Goal: Information Seeking & Learning: Learn about a topic

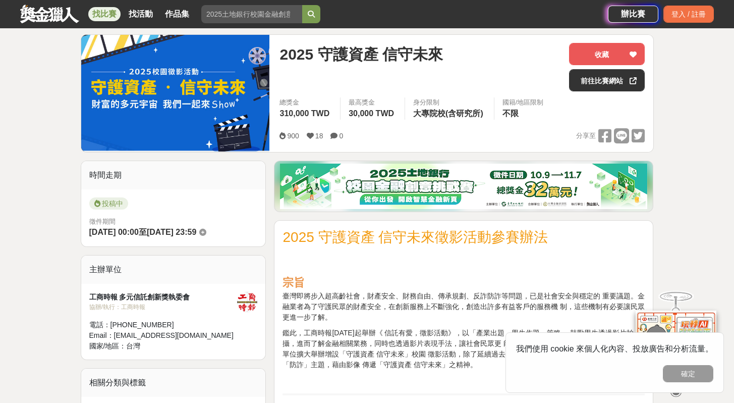
scroll to position [52, 0]
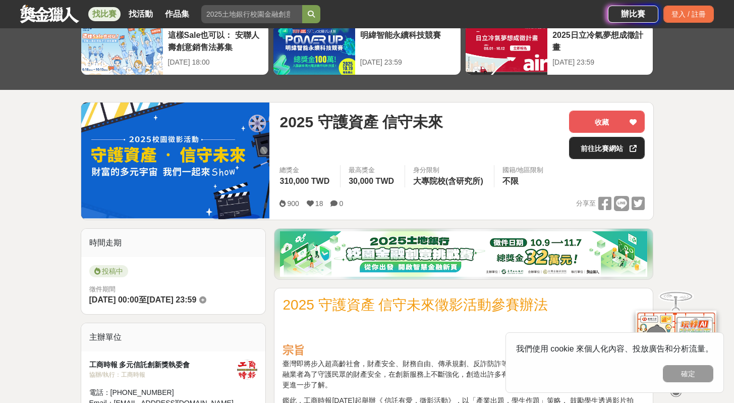
click at [604, 150] on link "前往比賽網站" at bounding box center [607, 148] width 76 height 22
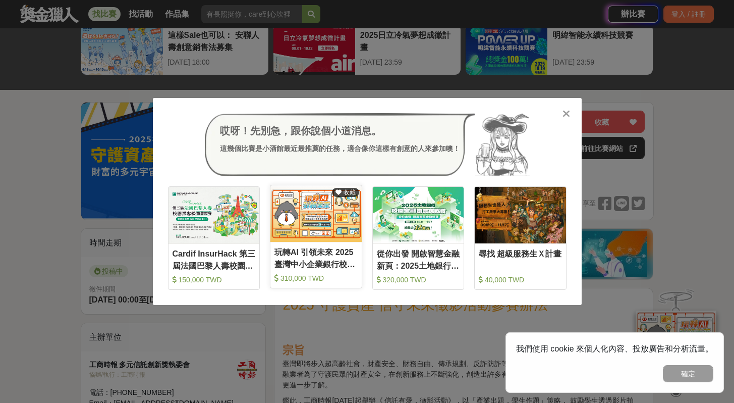
click at [312, 210] on img at bounding box center [315, 213] width 91 height 56
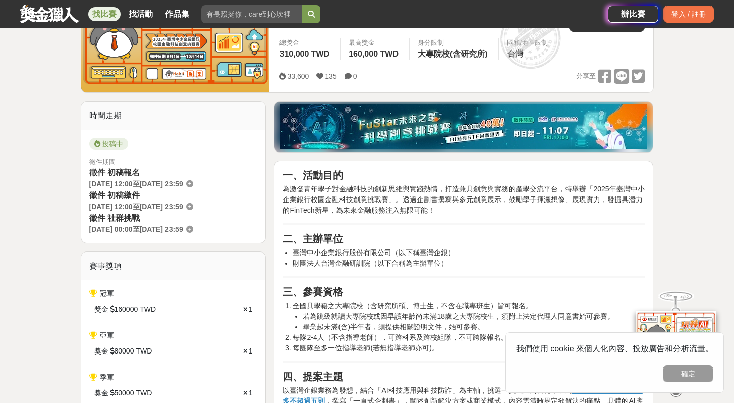
scroll to position [275, 0]
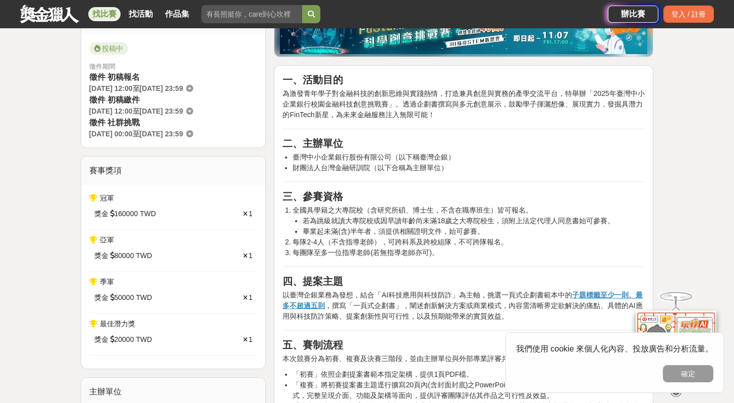
click at [590, 300] on p "以臺灣企銀業務為發想，結合「AI科技應用與科技防詐」為主軸，挑選一頁式企劃書範本中的 子題標籤至少一則、最多不超過五則 ，撰寫「一頁式企劃書」，闡述創新解決方…" at bounding box center [464, 306] width 362 height 32
click at [589, 295] on u "子題標籤至少一則、最多不超過五則" at bounding box center [463, 300] width 360 height 19
click at [588, 295] on u "子題標籤至少一則、最多不超過五則" at bounding box center [463, 300] width 360 height 19
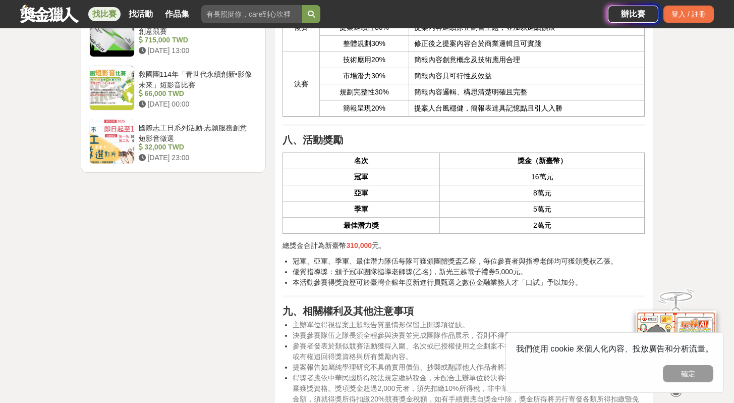
scroll to position [1764, 0]
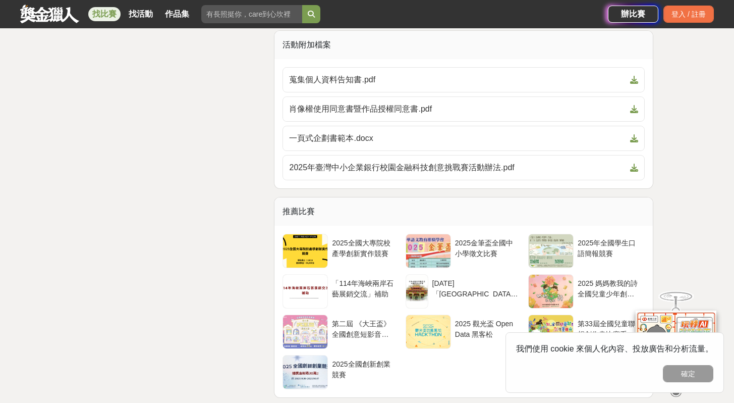
scroll to position [2466, 0]
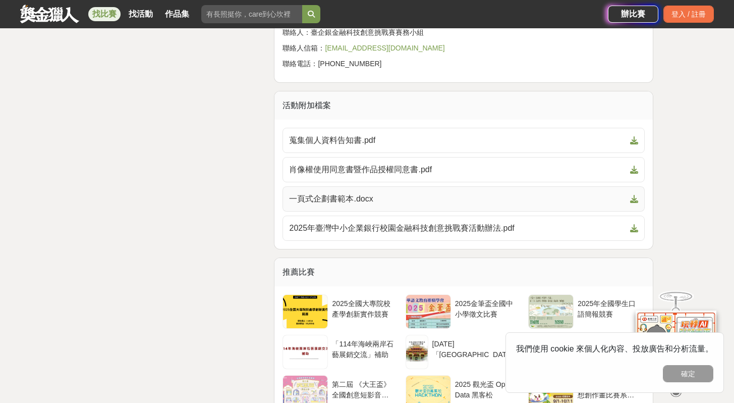
click at [396, 195] on span "一頁式企劃書範本.docx" at bounding box center [457, 199] width 337 height 12
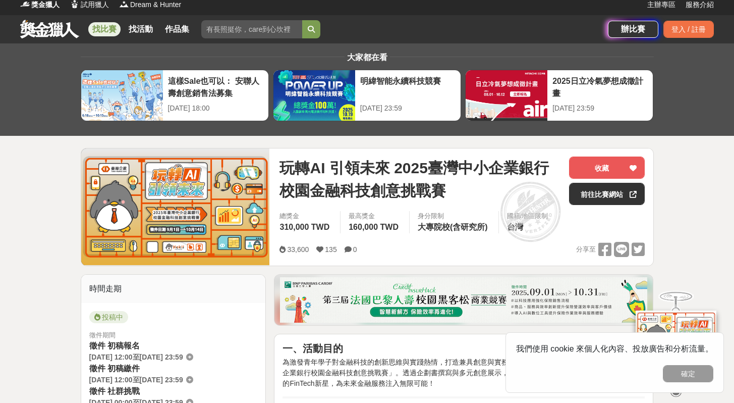
scroll to position [0, 0]
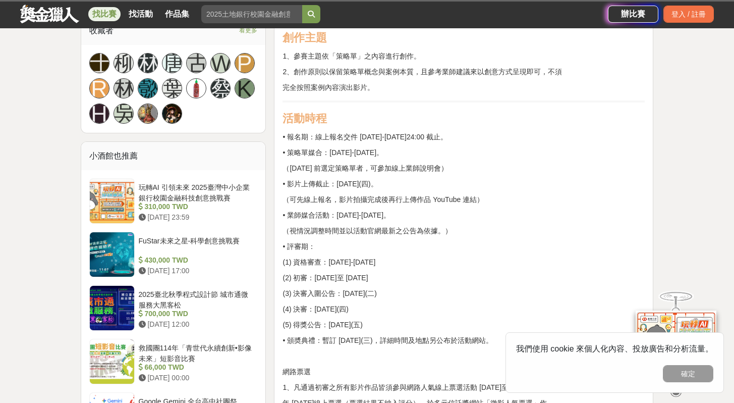
scroll to position [760, 0]
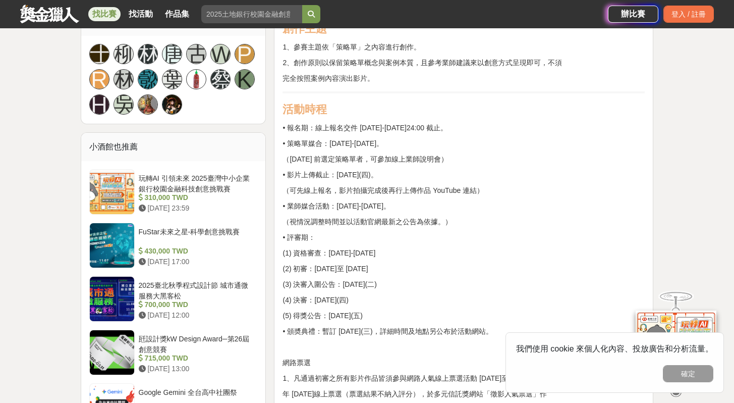
drag, startPoint x: 449, startPoint y: 145, endPoint x: 478, endPoint y: 144, distance: 29.3
click at [478, 144] on p "• 策略單媒合：[DATE]-[DATE]。" at bounding box center [464, 143] width 362 height 11
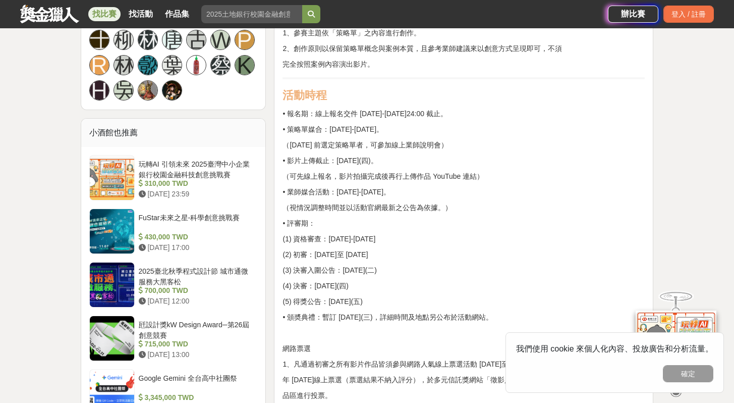
scroll to position [774, 0]
drag, startPoint x: 339, startPoint y: 176, endPoint x: 435, endPoint y: 194, distance: 97.6
drag, startPoint x: 323, startPoint y: 209, endPoint x: 388, endPoint y: 207, distance: 64.6
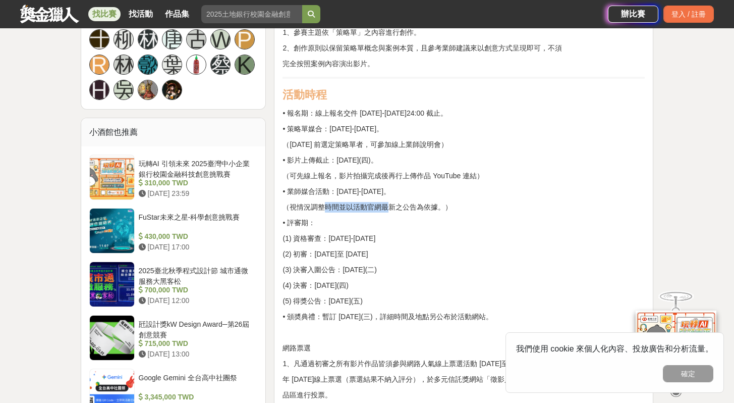
click at [388, 207] on p "（視情況調整時間並以活動官網最新之公告為依據。）" at bounding box center [464, 207] width 362 height 11
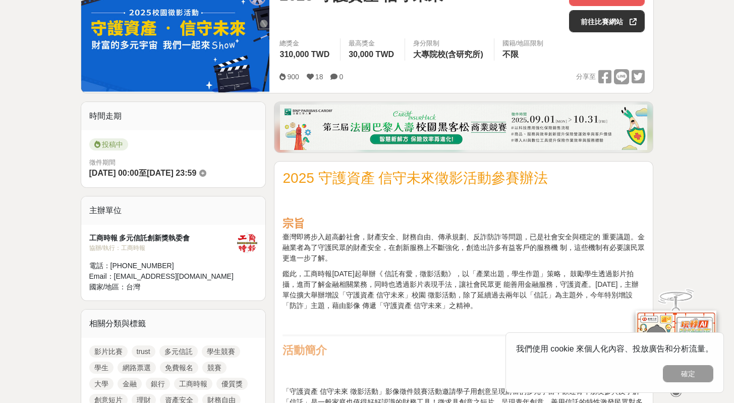
scroll to position [0, 0]
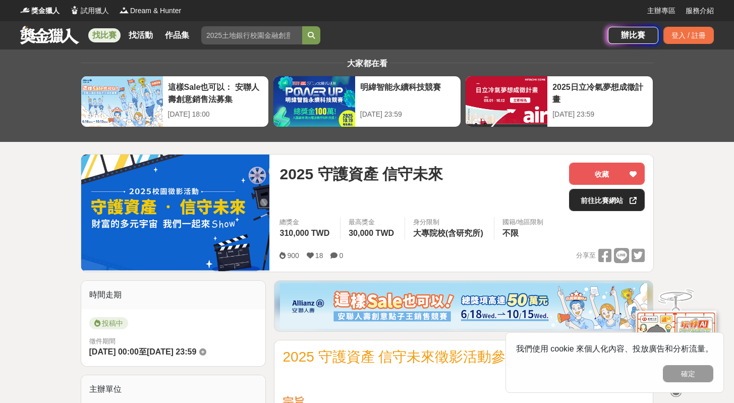
click at [618, 199] on link "前往比賽網站" at bounding box center [607, 200] width 76 height 22
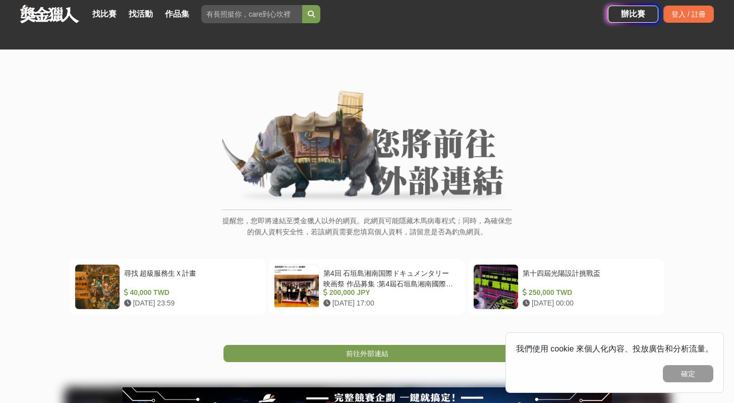
scroll to position [226, 0]
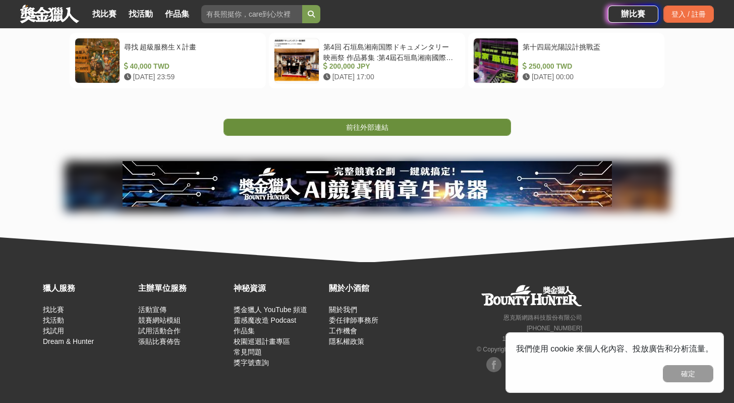
click at [456, 121] on link "前往外部連結" at bounding box center [368, 127] width 288 height 17
